Goal: Obtain resource: Obtain resource

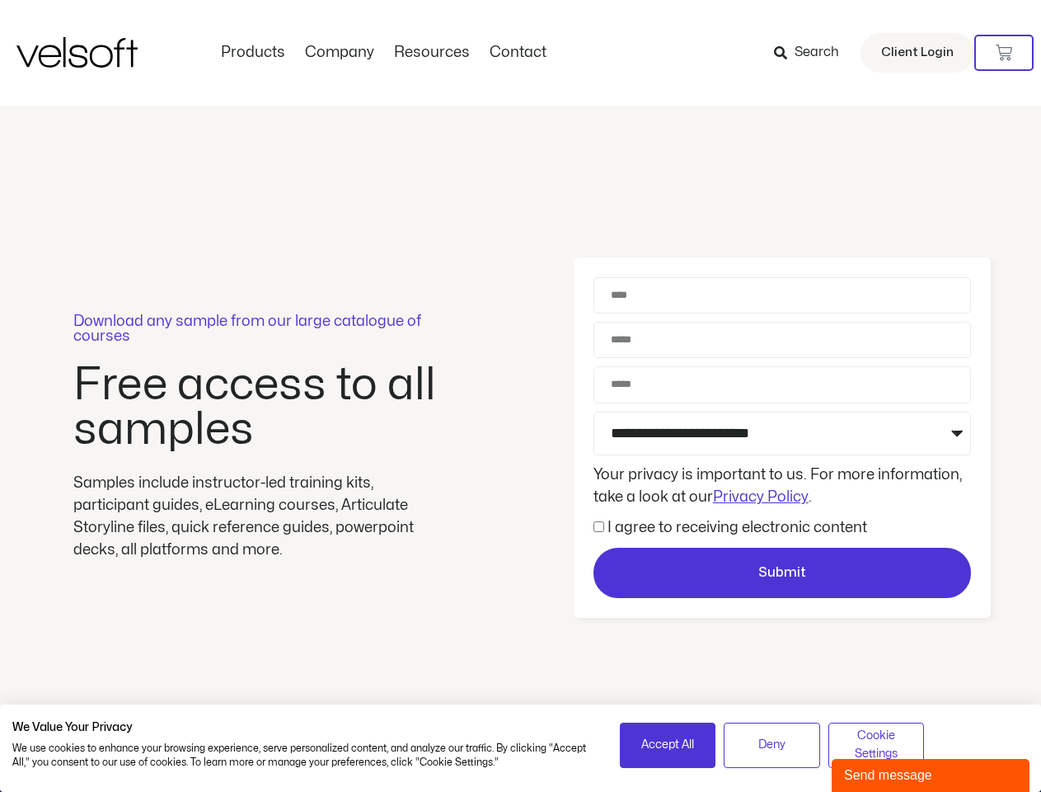
click at [520, 396] on div "Download any sample from our large catalogue of courses Free access to all samp…" at bounding box center [520, 438] width 1041 height 665
click at [1004, 53] on icon at bounding box center [1004, 53] width 16 height 16
click at [668, 745] on span "Accept All" at bounding box center [668, 745] width 53 height 18
click at [772, 745] on span "Deny" at bounding box center [772, 745] width 27 height 18
click at [876, 745] on div "Download any sample from our large catalogue of courses Free access to all samp…" at bounding box center [520, 438] width 1041 height 665
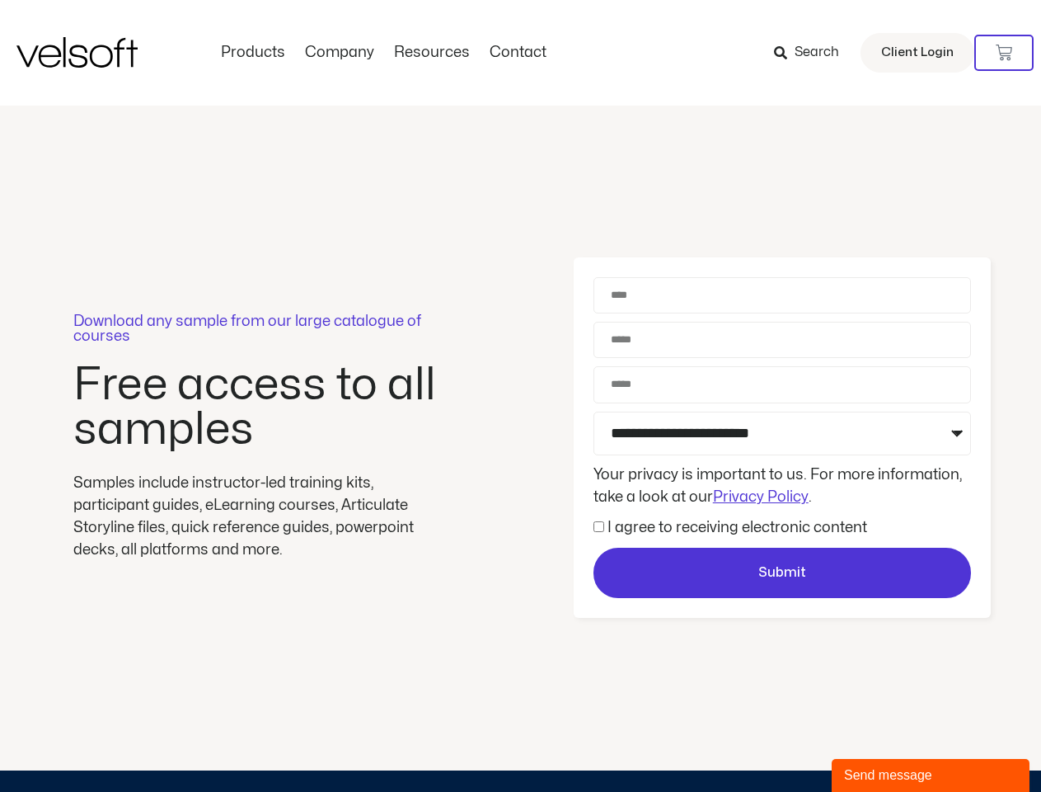
click at [931, 775] on div "Send message" at bounding box center [930, 775] width 173 height 20
